Goal: Task Accomplishment & Management: Use online tool/utility

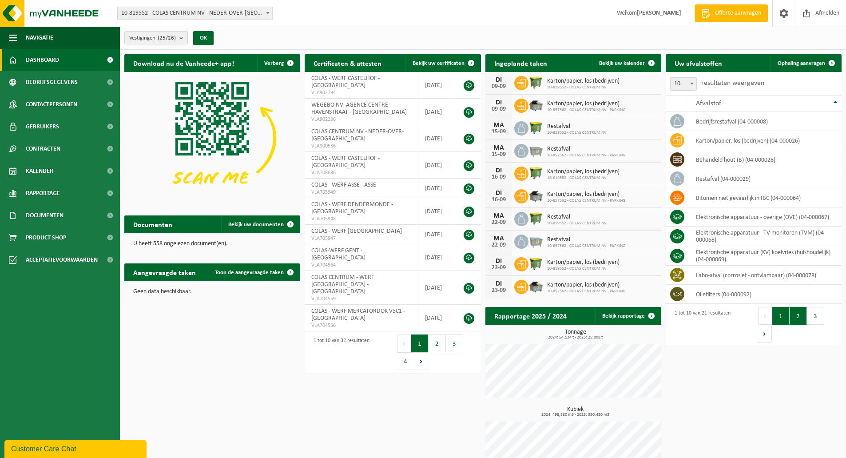
click at [792, 315] on button "2" at bounding box center [797, 316] width 17 height 18
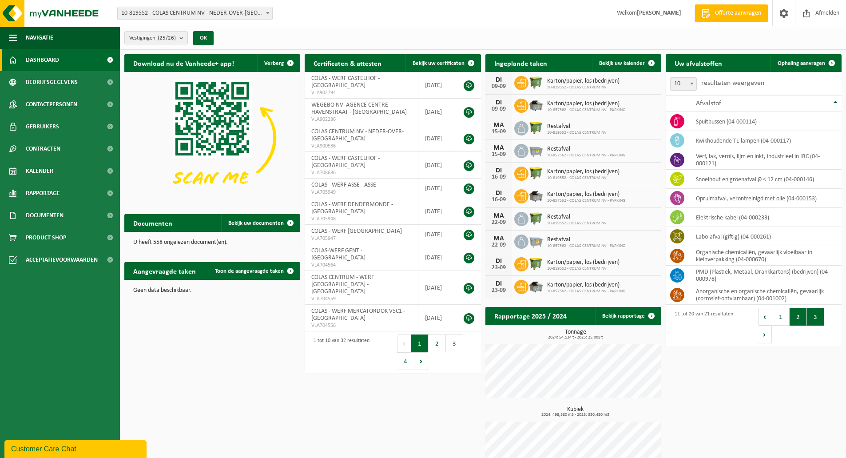
click at [813, 320] on button "3" at bounding box center [815, 317] width 17 height 18
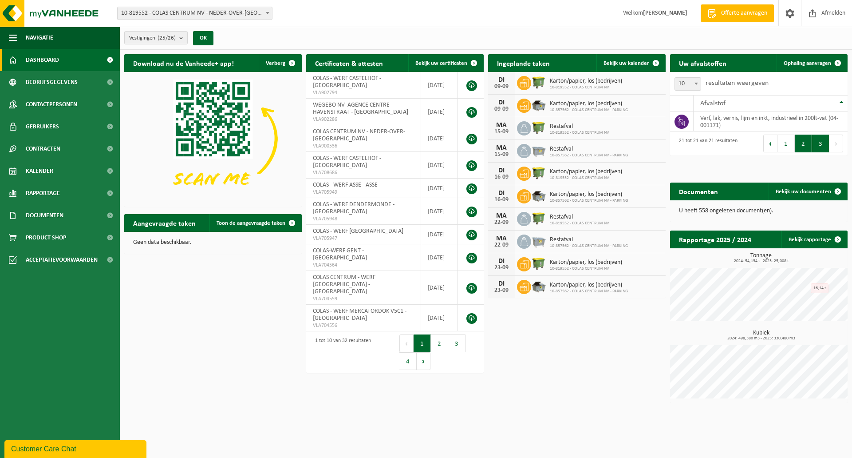
click at [803, 148] on button "2" at bounding box center [803, 143] width 17 height 18
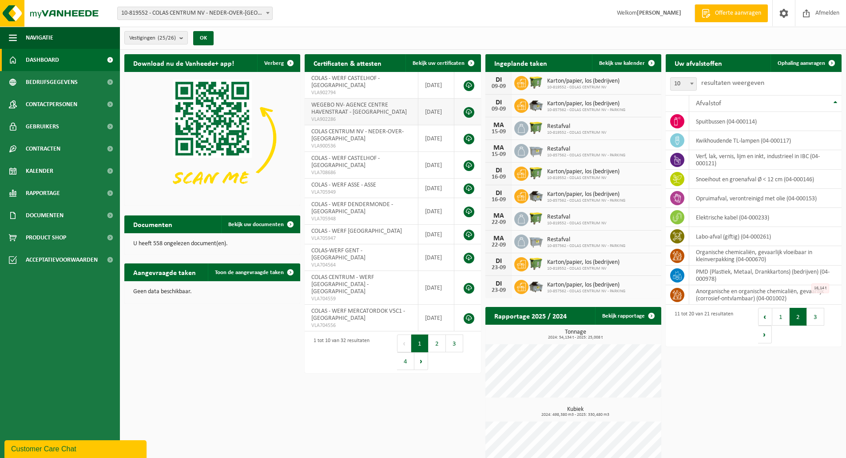
click at [469, 111] on link at bounding box center [468, 112] width 11 height 11
click at [825, 60] on span at bounding box center [832, 63] width 18 height 18
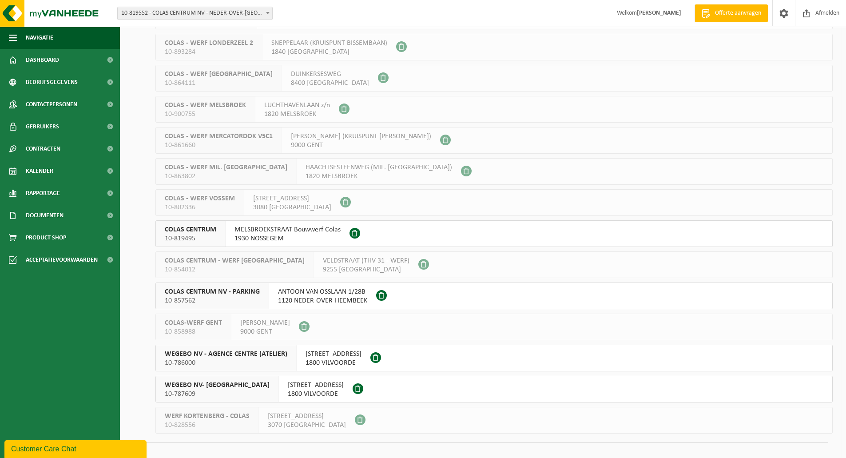
scroll to position [437, 0]
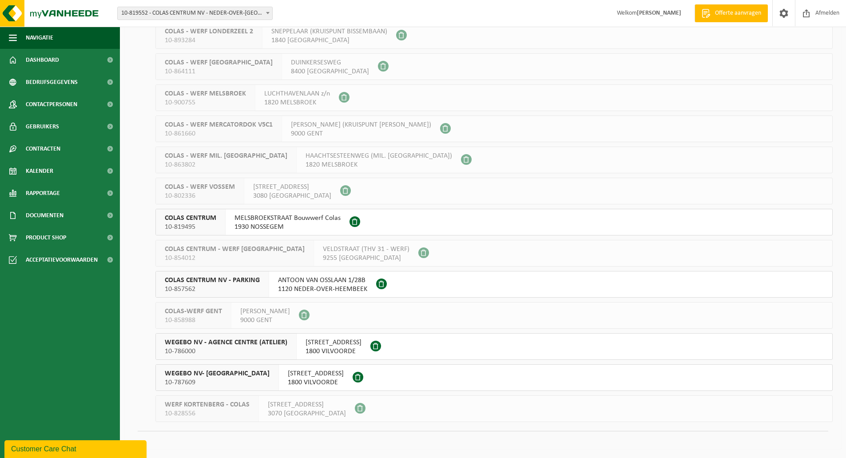
click at [252, 373] on span "WEGEBO NV- [GEOGRAPHIC_DATA]" at bounding box center [217, 373] width 105 height 9
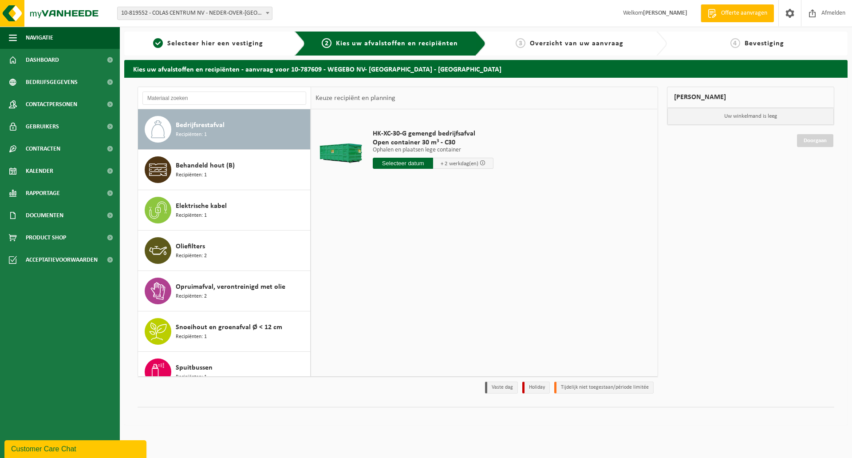
click at [589, 47] on div "3 Overzicht van uw aanvraag" at bounding box center [569, 43] width 159 height 11
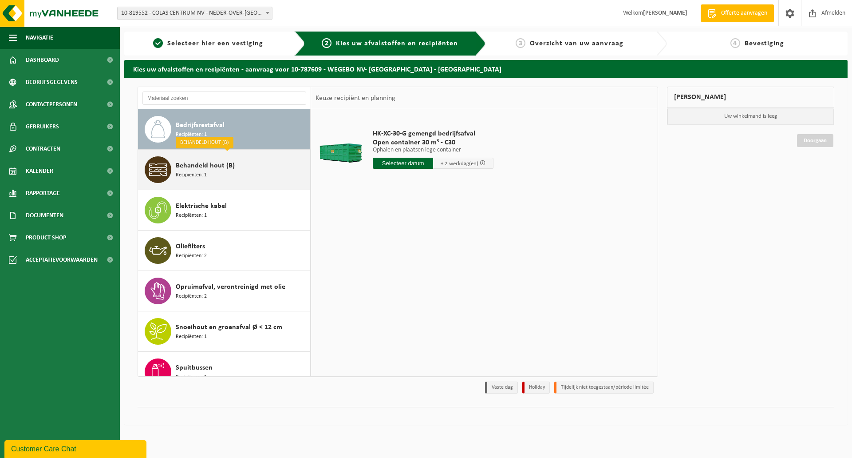
scroll to position [16, 0]
